Goal: Transaction & Acquisition: Obtain resource

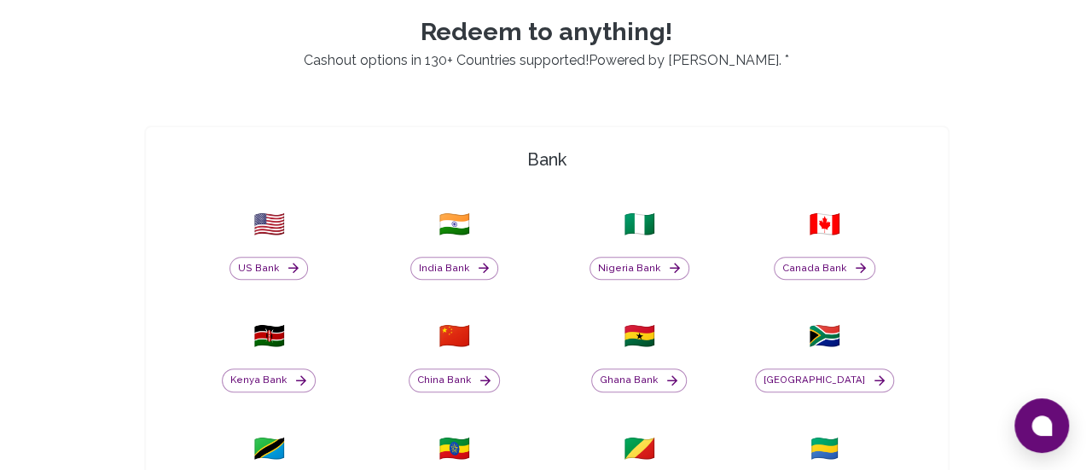
scroll to position [512, 0]
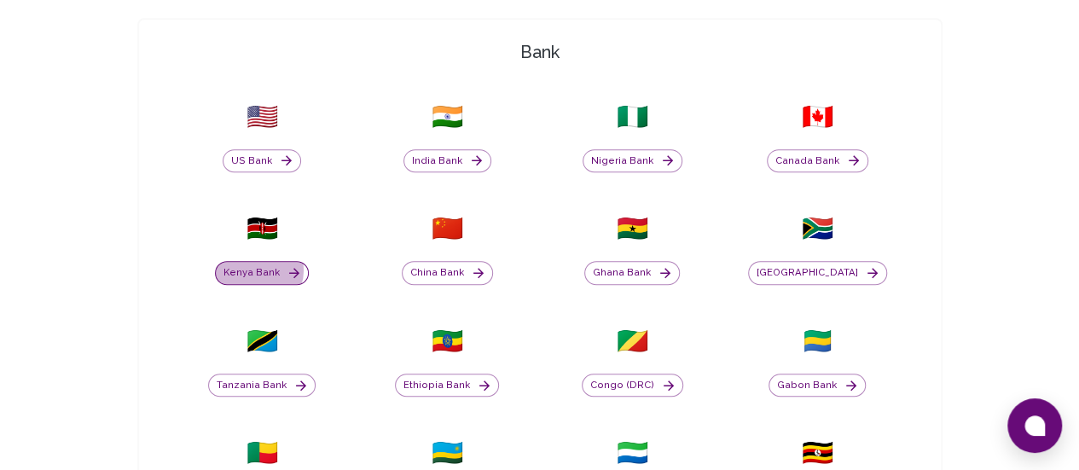
click at [309, 261] on button "Kenya Bank" at bounding box center [262, 273] width 94 height 24
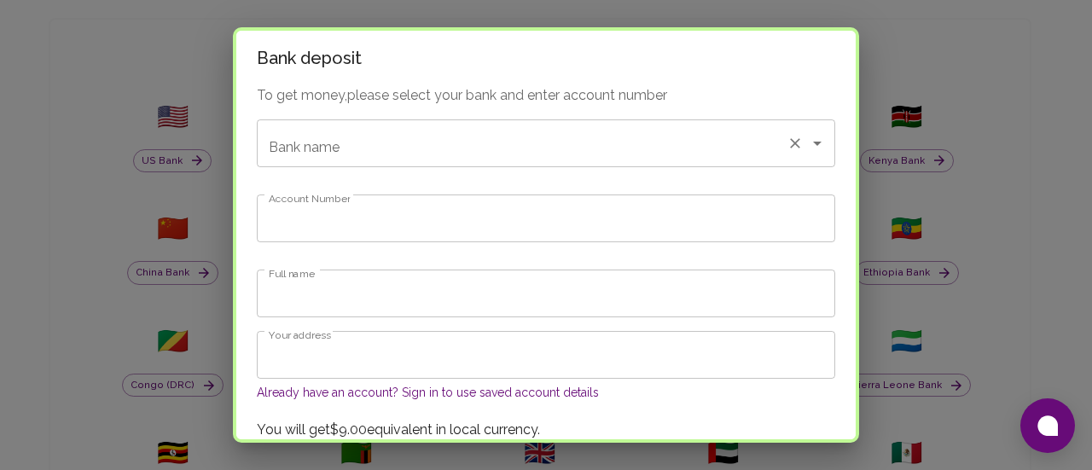
click at [370, 146] on input "Bank name" at bounding box center [521, 143] width 515 height 32
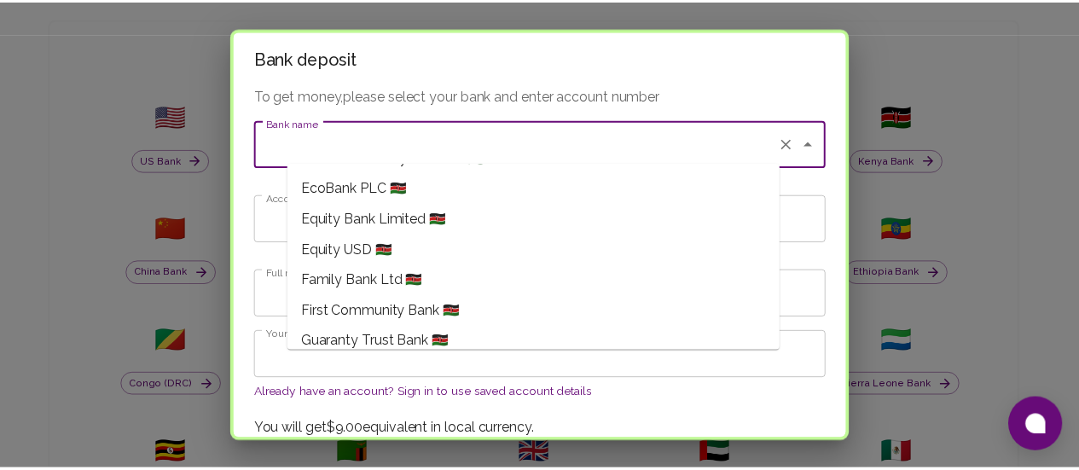
scroll to position [427, 0]
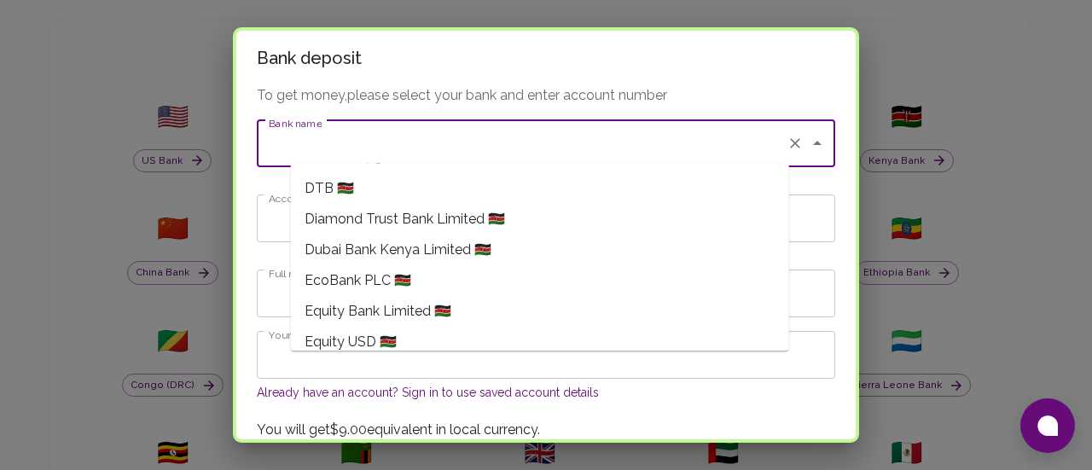
click at [436, 301] on span "Equity Bank Limited 🇰🇪" at bounding box center [378, 311] width 147 height 20
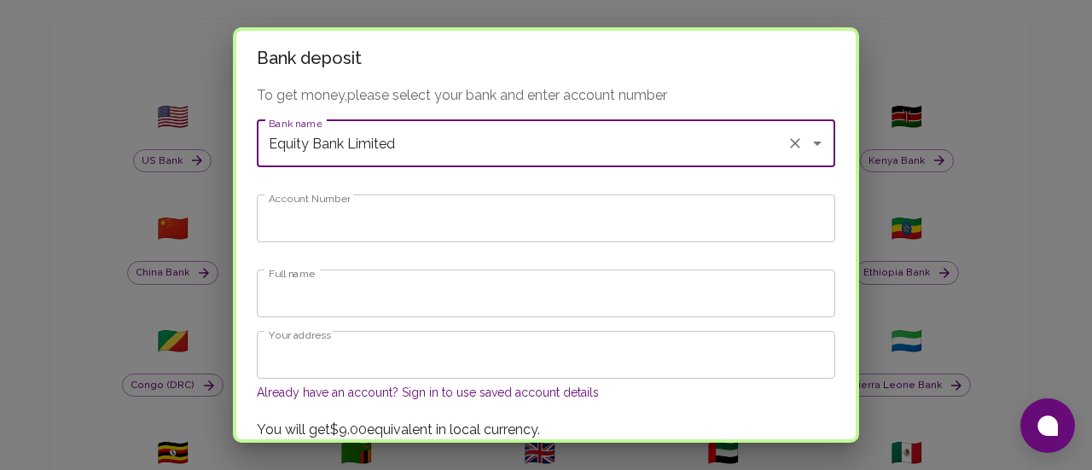
type input "Equity Bank Limited"
click at [363, 206] on input "Account Number" at bounding box center [546, 219] width 578 height 48
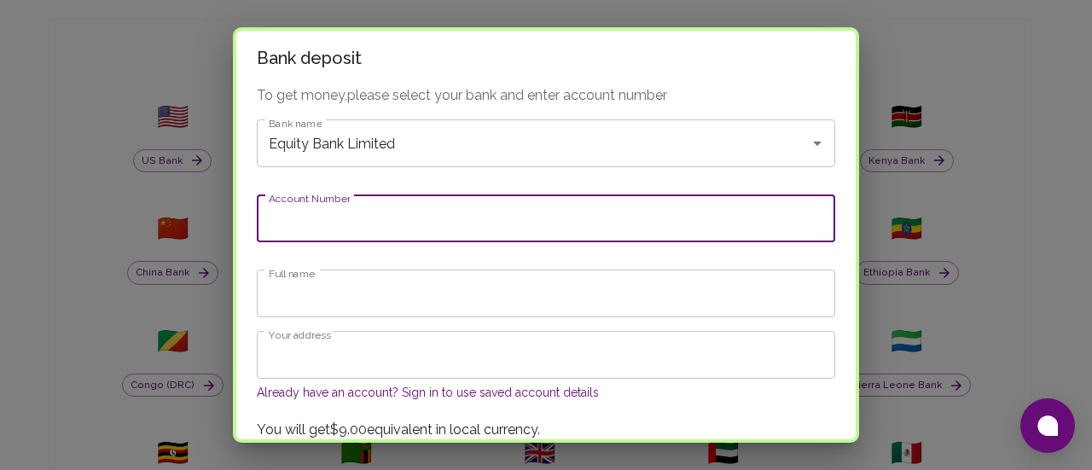
click at [1067, 122] on div "Bank deposit To get money, please select your bank and enter account number Ban…" at bounding box center [546, 235] width 1092 height 470
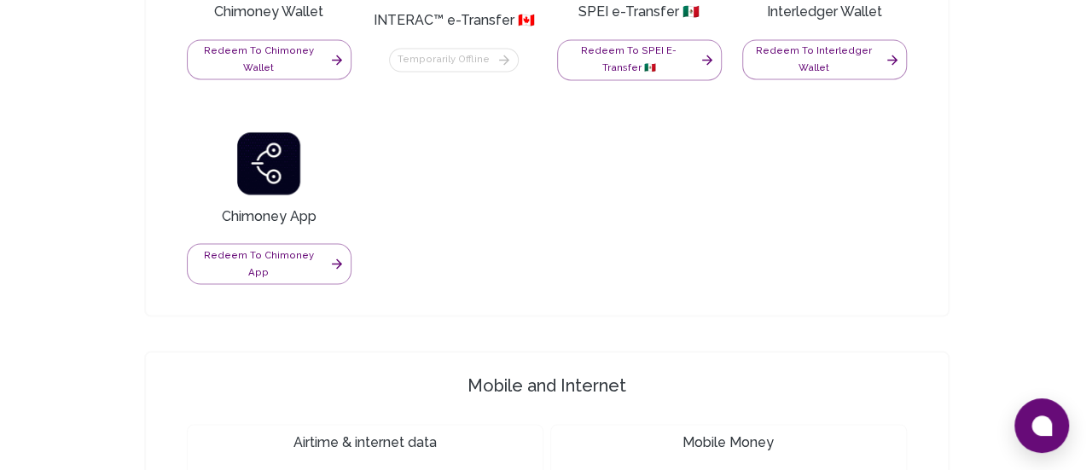
scroll to position [1536, 0]
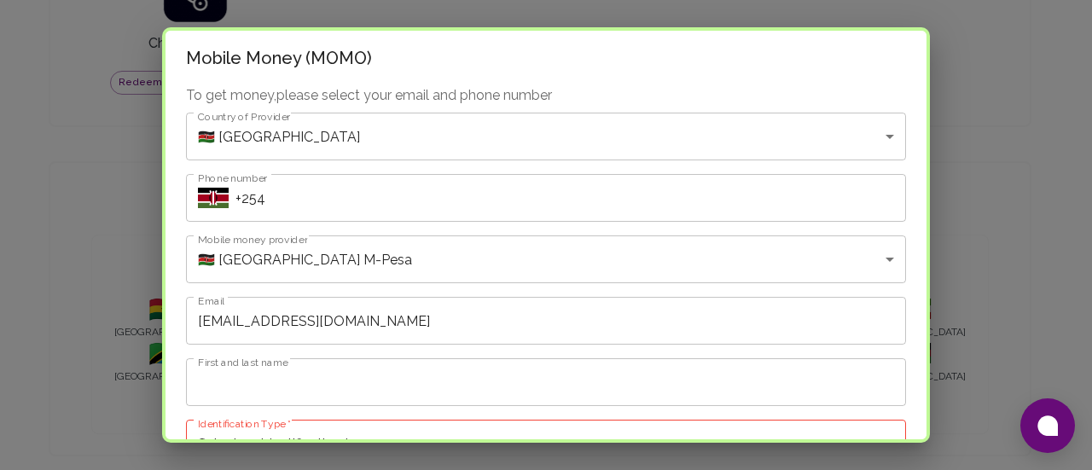
click at [298, 196] on input "+254" at bounding box center [570, 198] width 671 height 48
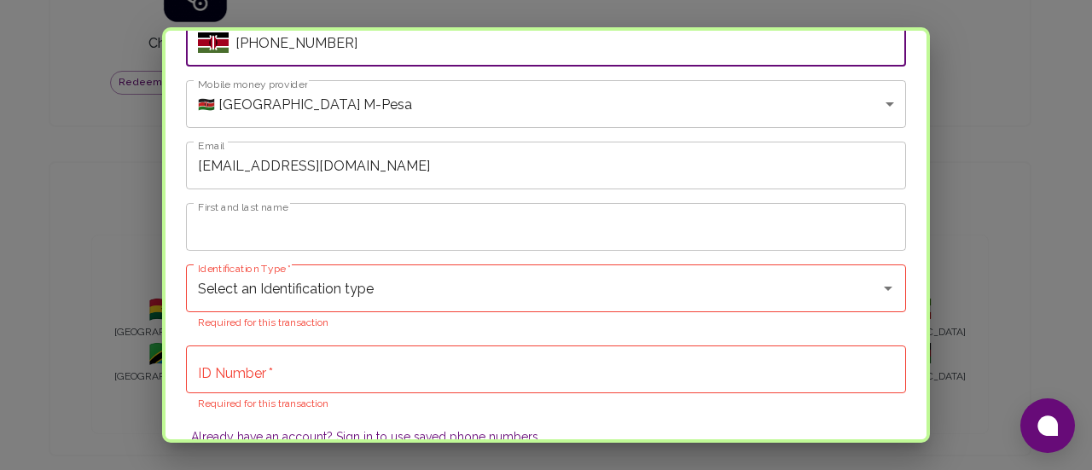
scroll to position [171, 0]
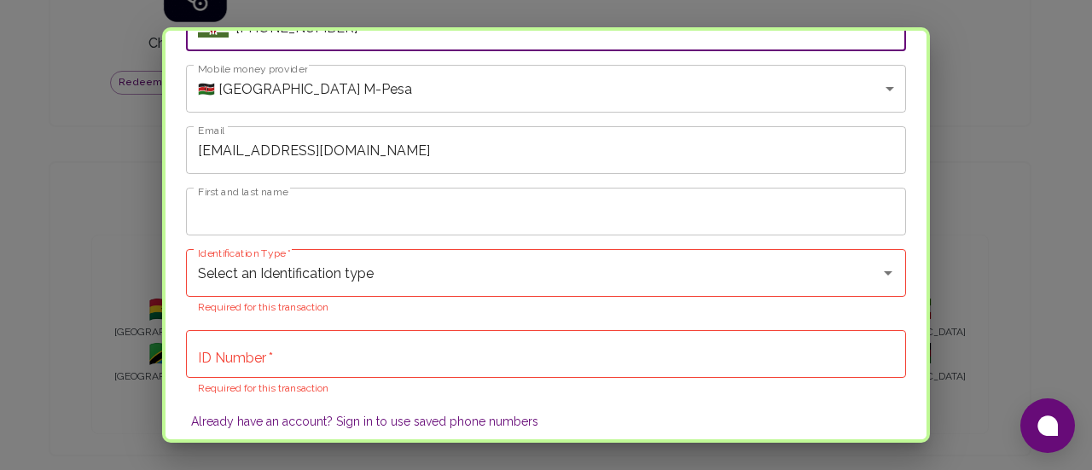
type input "+254724519107"
click at [241, 205] on input "First and last name" at bounding box center [546, 212] width 720 height 48
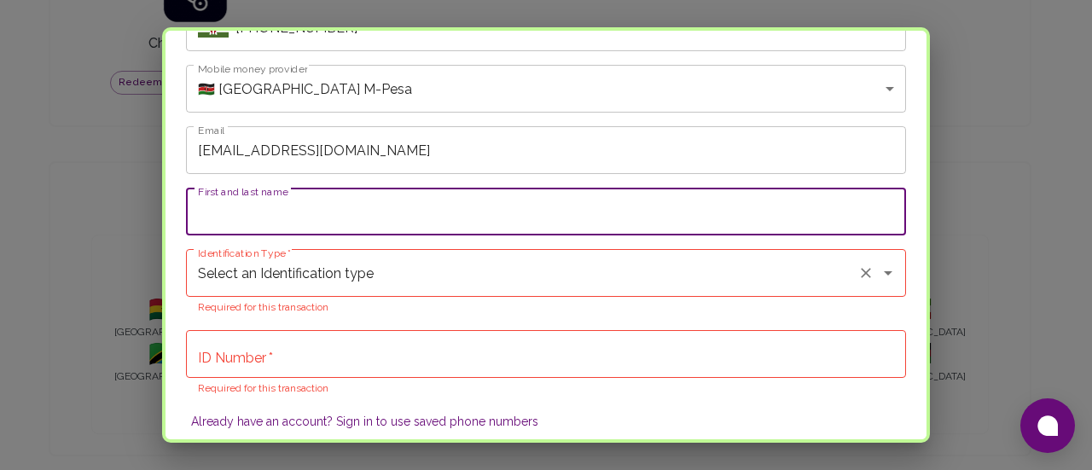
type input "Jackline Mugendi"
click at [252, 258] on input "Select an Identification type" at bounding box center [522, 273] width 657 height 32
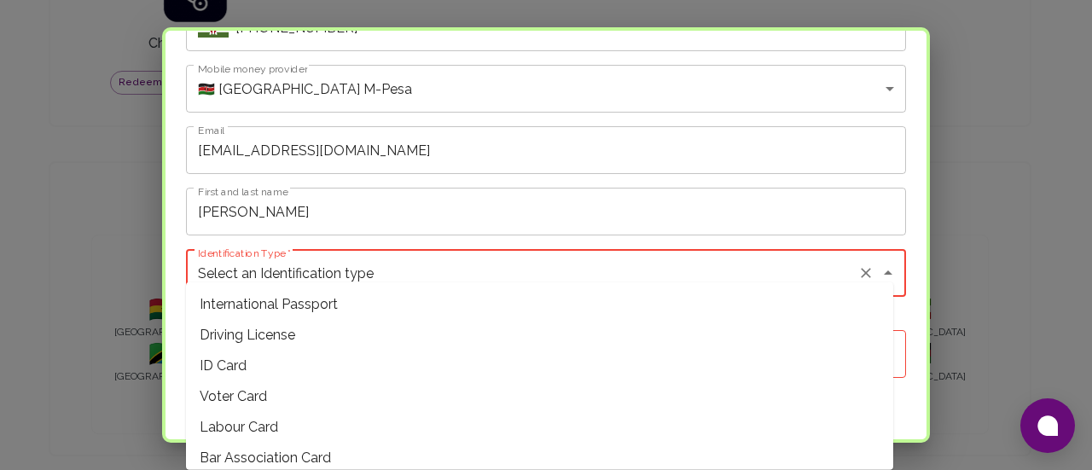
click at [234, 359] on span "ID Card" at bounding box center [539, 366] width 707 height 31
type input "ID Card"
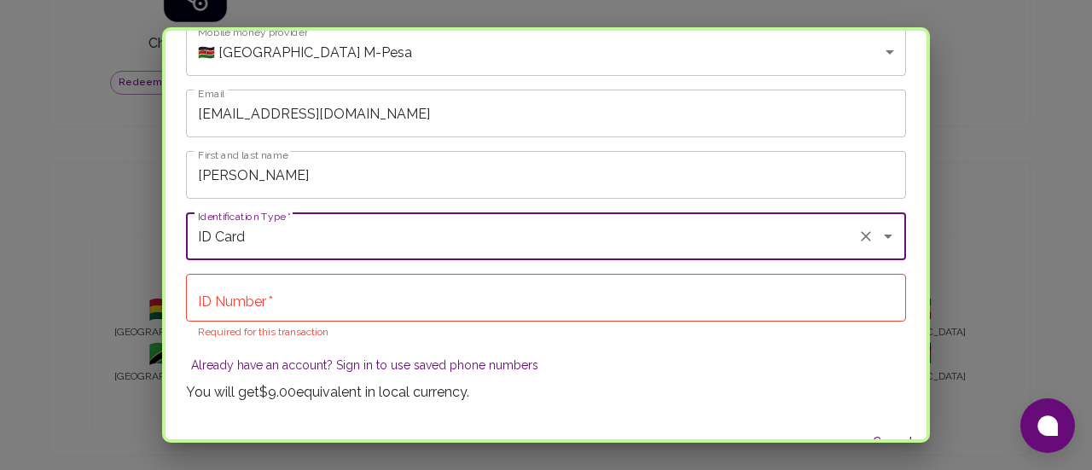
scroll to position [228, 0]
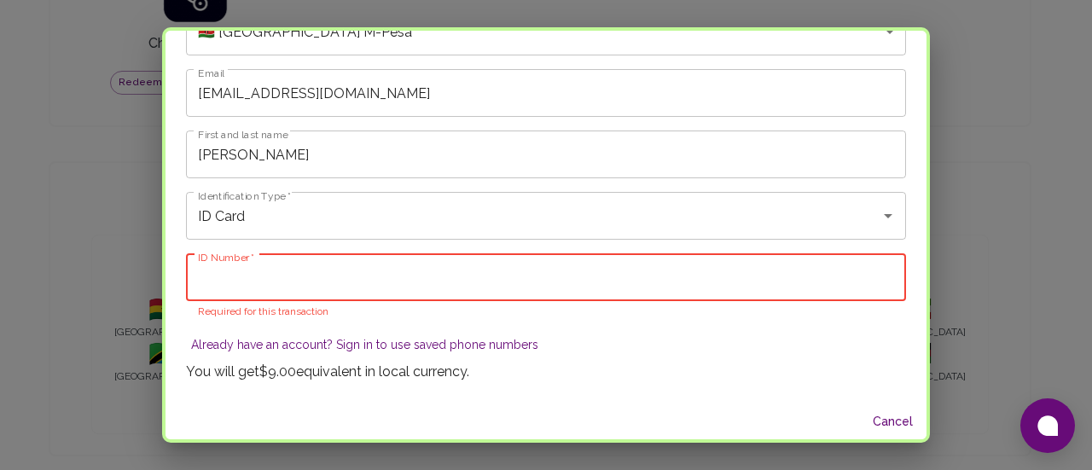
drag, startPoint x: 266, startPoint y: 270, endPoint x: 261, endPoint y: 262, distance: 9.2
click at [266, 269] on input "ID Number   *" at bounding box center [546, 277] width 720 height 48
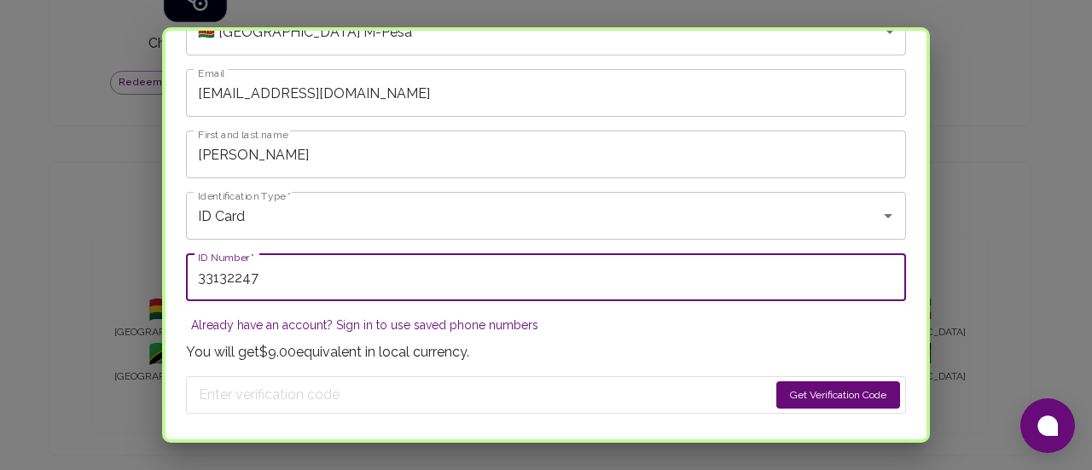
scroll to position [273, 0]
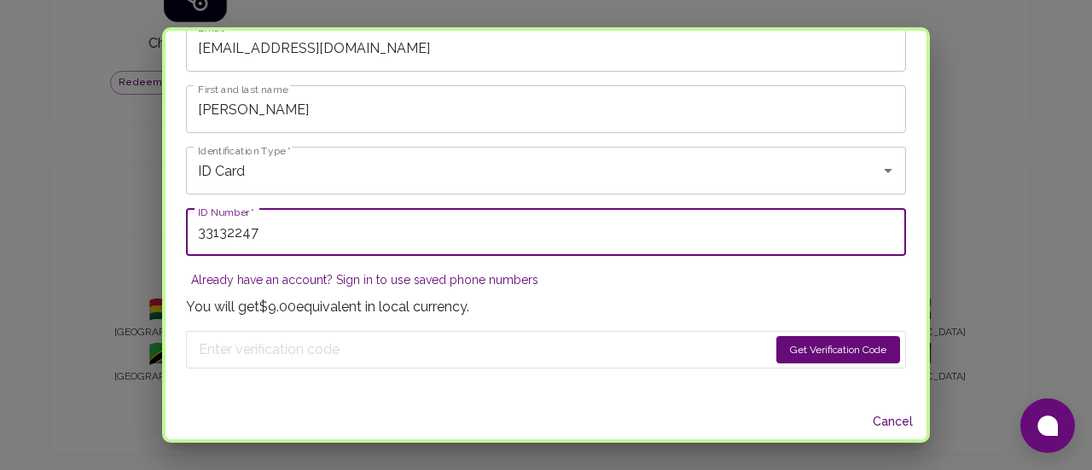
type input "33132247"
click at [833, 336] on button "Get Verification Code" at bounding box center [838, 349] width 124 height 27
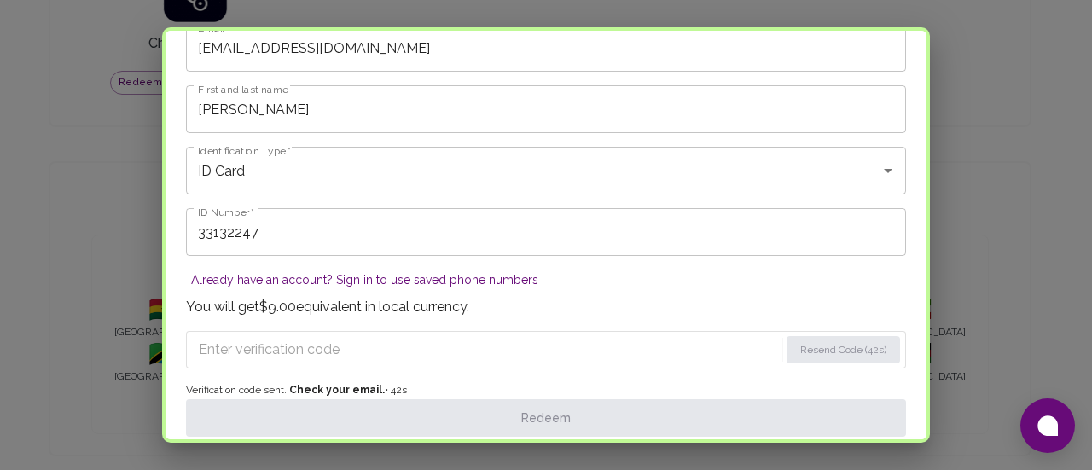
click at [217, 336] on input "Enter verification code" at bounding box center [489, 349] width 580 height 27
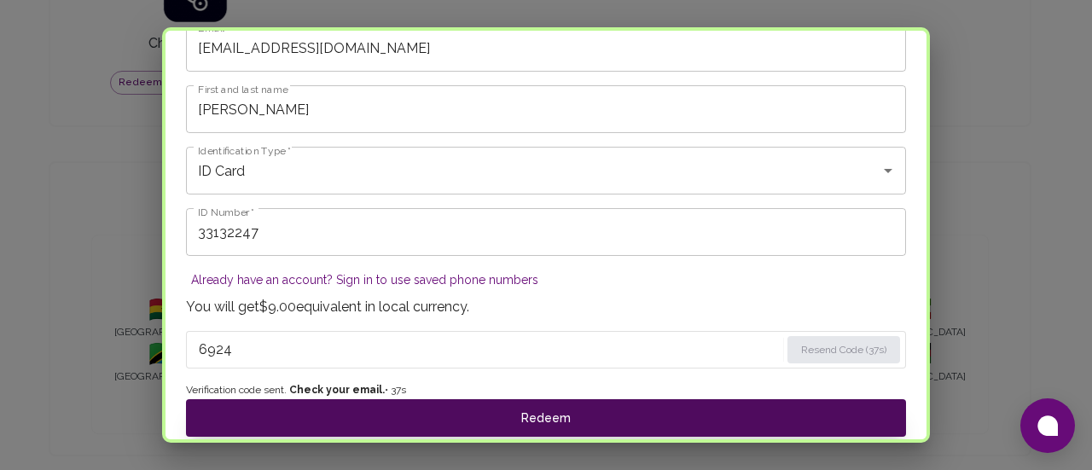
type input "6924"
click at [413, 399] on button "Redeem" at bounding box center [546, 418] width 720 height 38
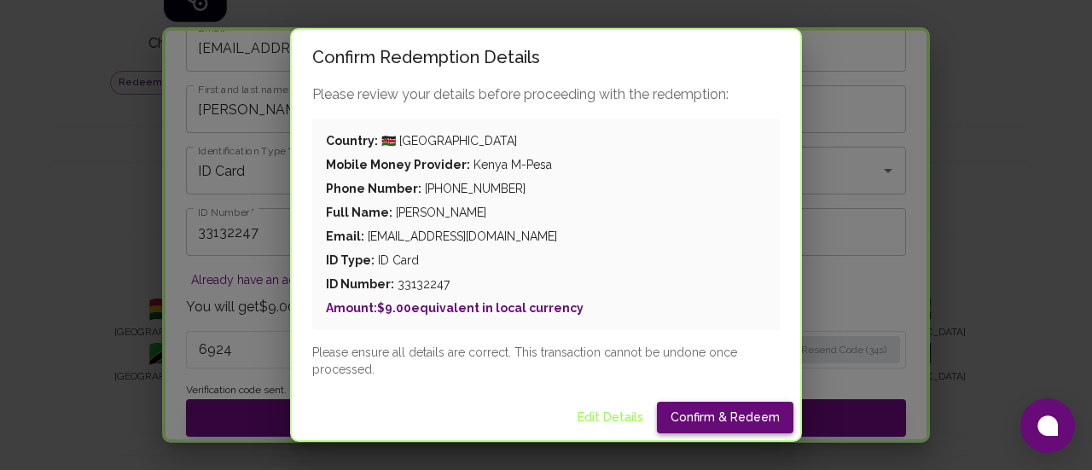
click at [728, 402] on button "Confirm & Redeem" at bounding box center [725, 418] width 136 height 32
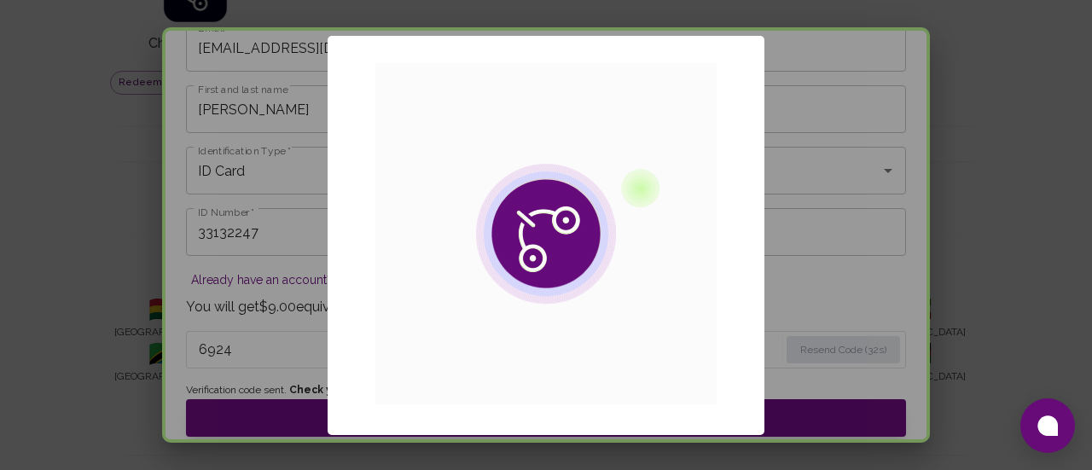
scroll to position [0, 0]
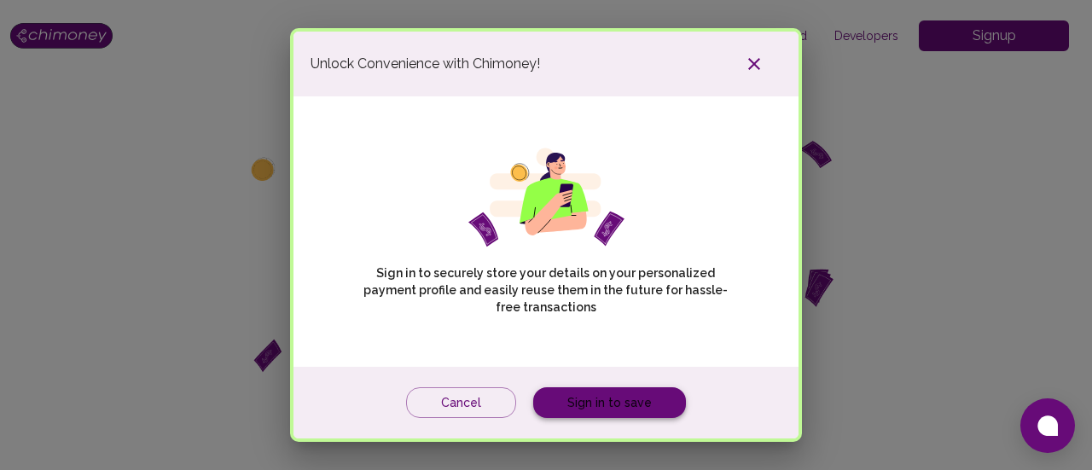
click at [594, 387] on link "Sign in to save" at bounding box center [609, 403] width 153 height 32
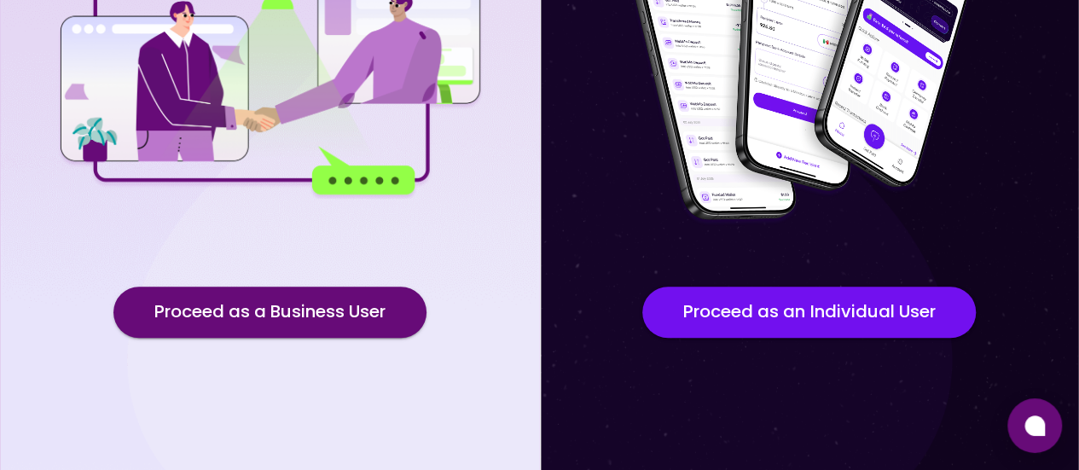
scroll to position [300, 0]
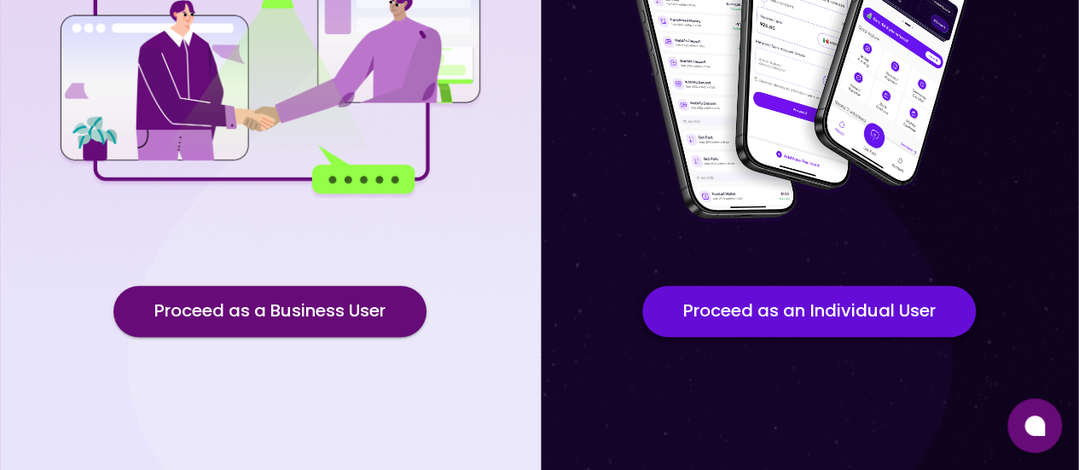
click at [729, 313] on button "Proceed as an Individual User" at bounding box center [809, 311] width 334 height 51
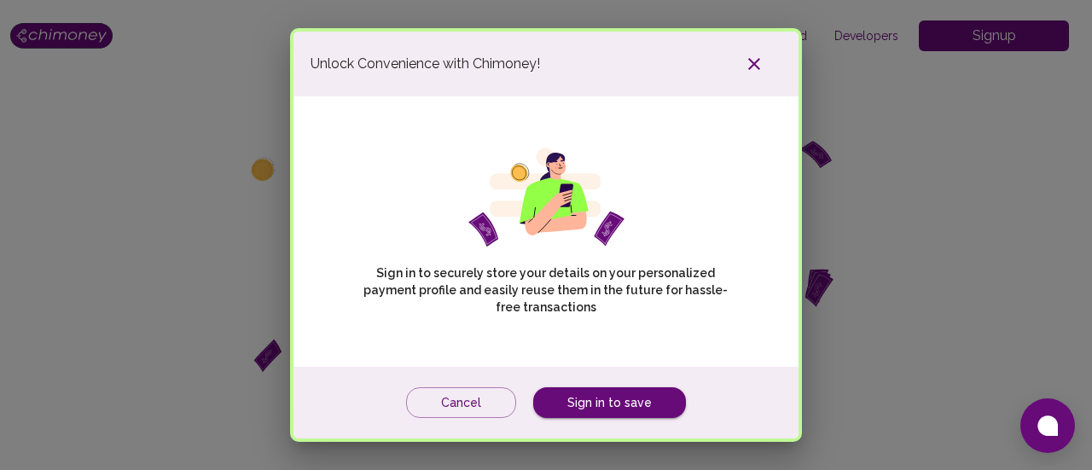
click at [758, 70] on icon "button" at bounding box center [754, 64] width 12 height 12
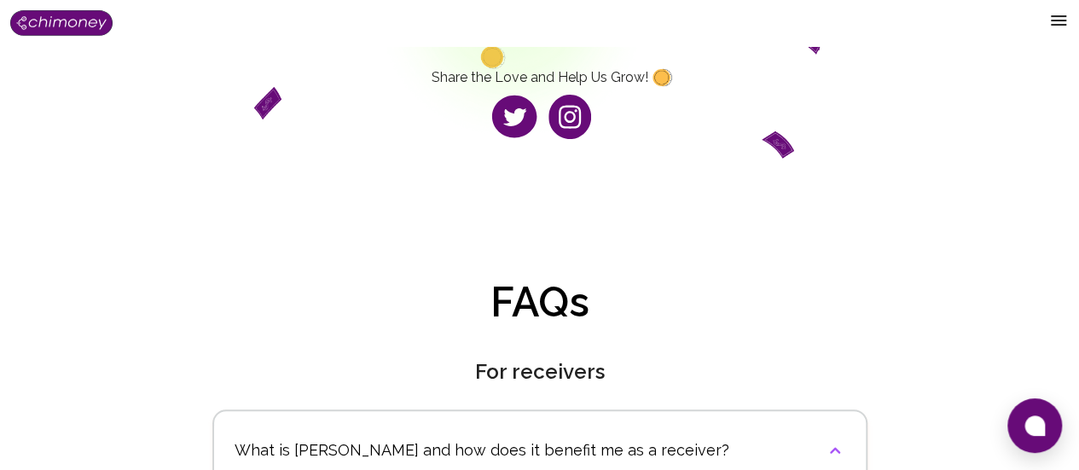
scroll to position [85, 0]
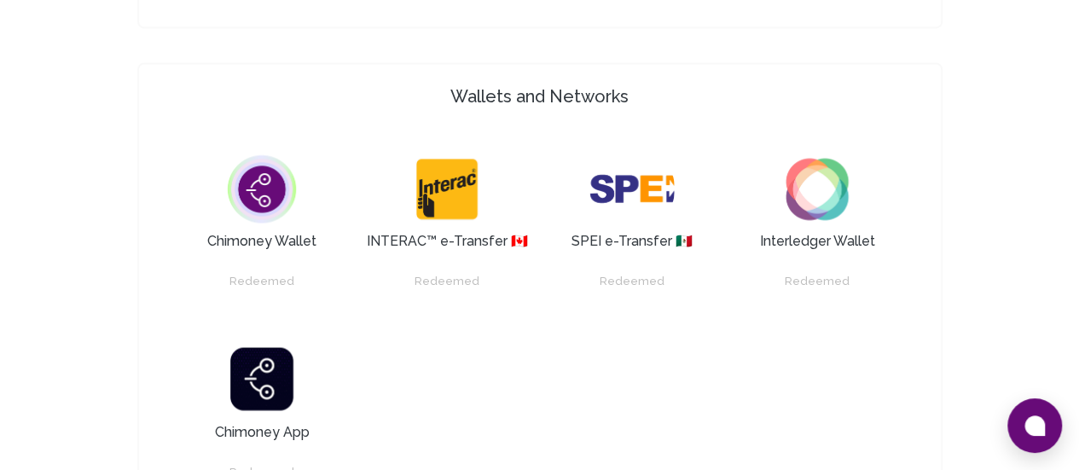
scroll to position [1536, 0]
